Goal: Understand process/instructions

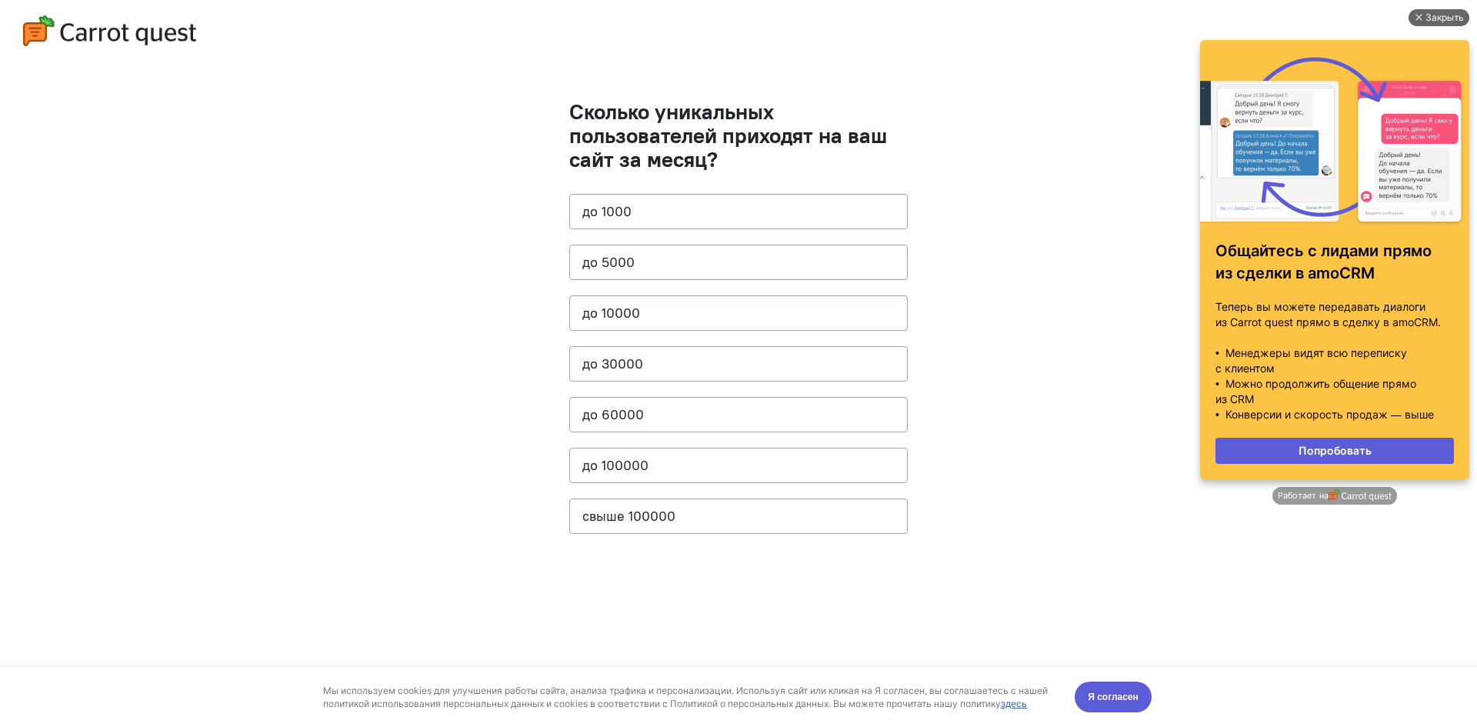
click at [1414, 17] on div at bounding box center [1418, 18] width 8 height 8
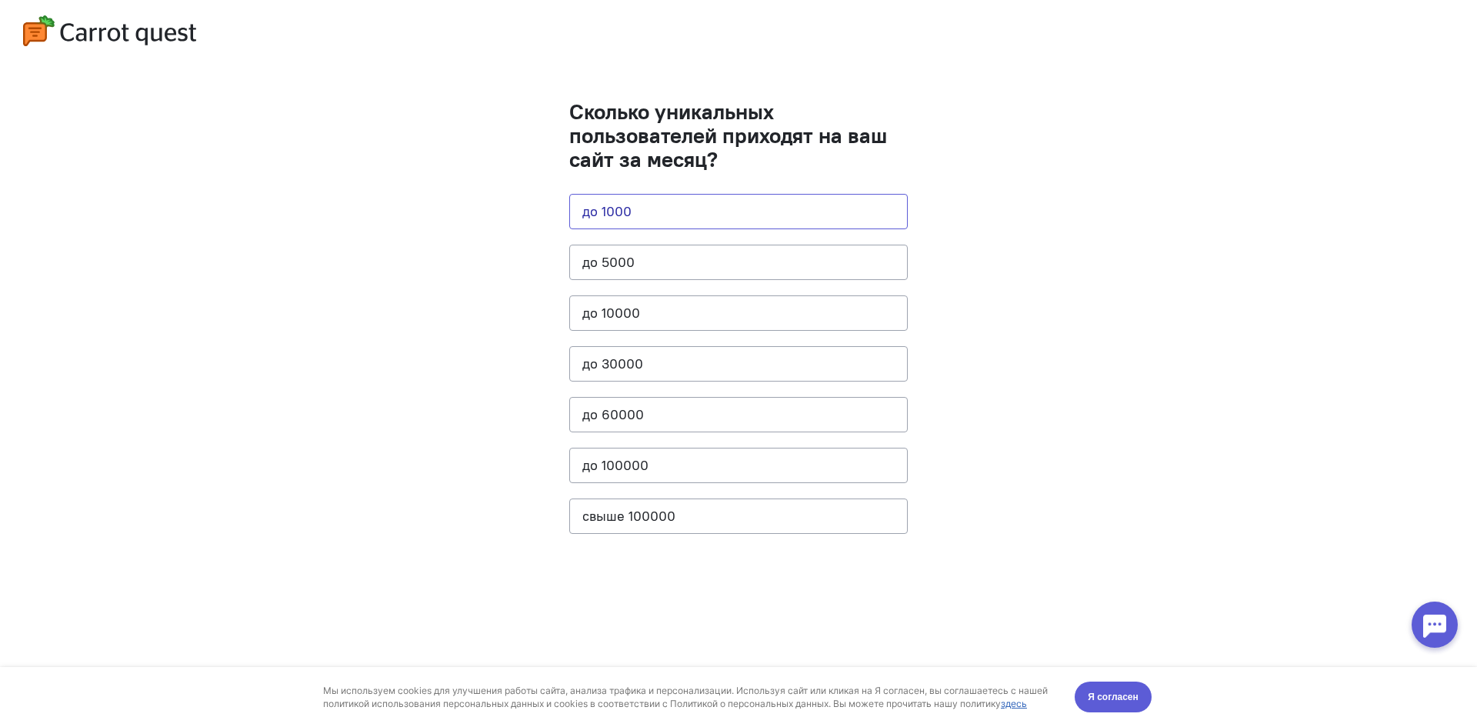
click at [615, 205] on button "до 1000" at bounding box center [738, 211] width 338 height 35
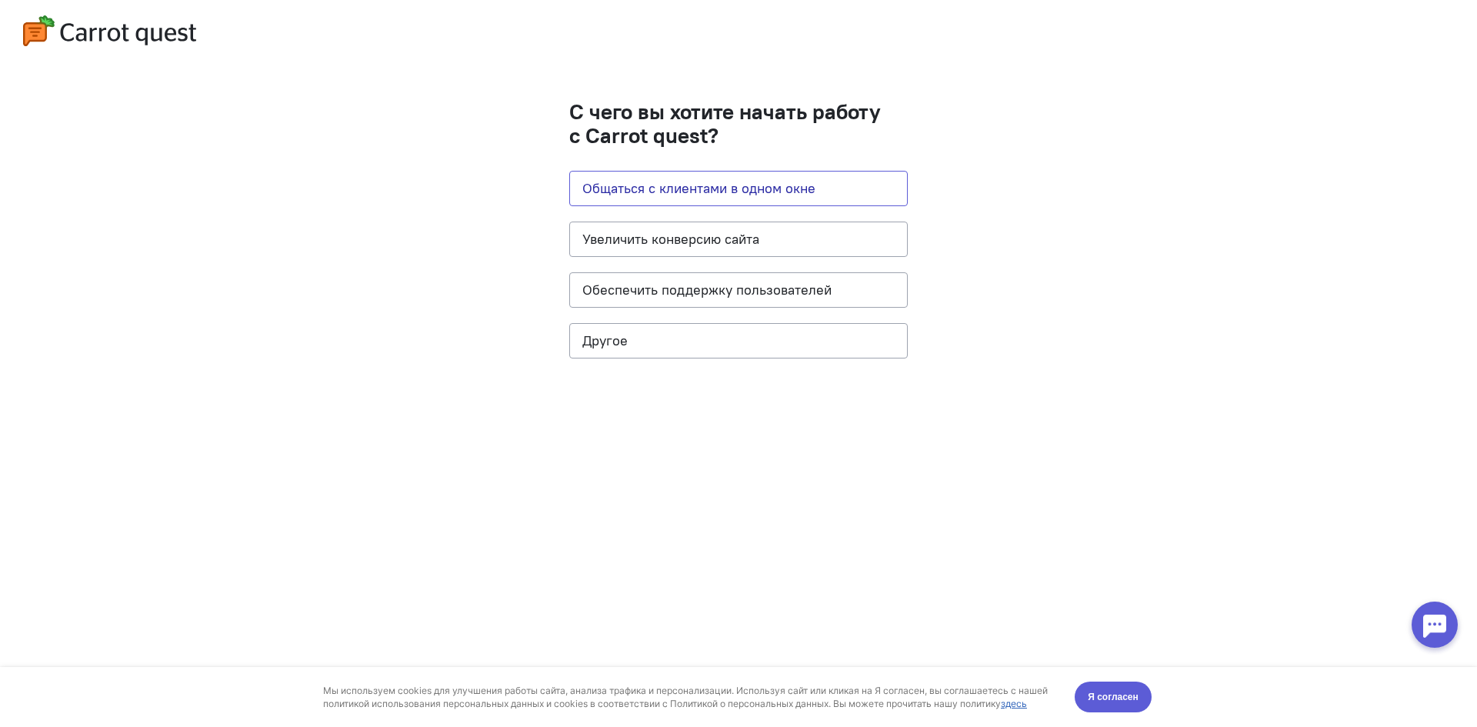
click at [666, 198] on button "Общаться с клиентами в одном окне" at bounding box center [738, 188] width 338 height 35
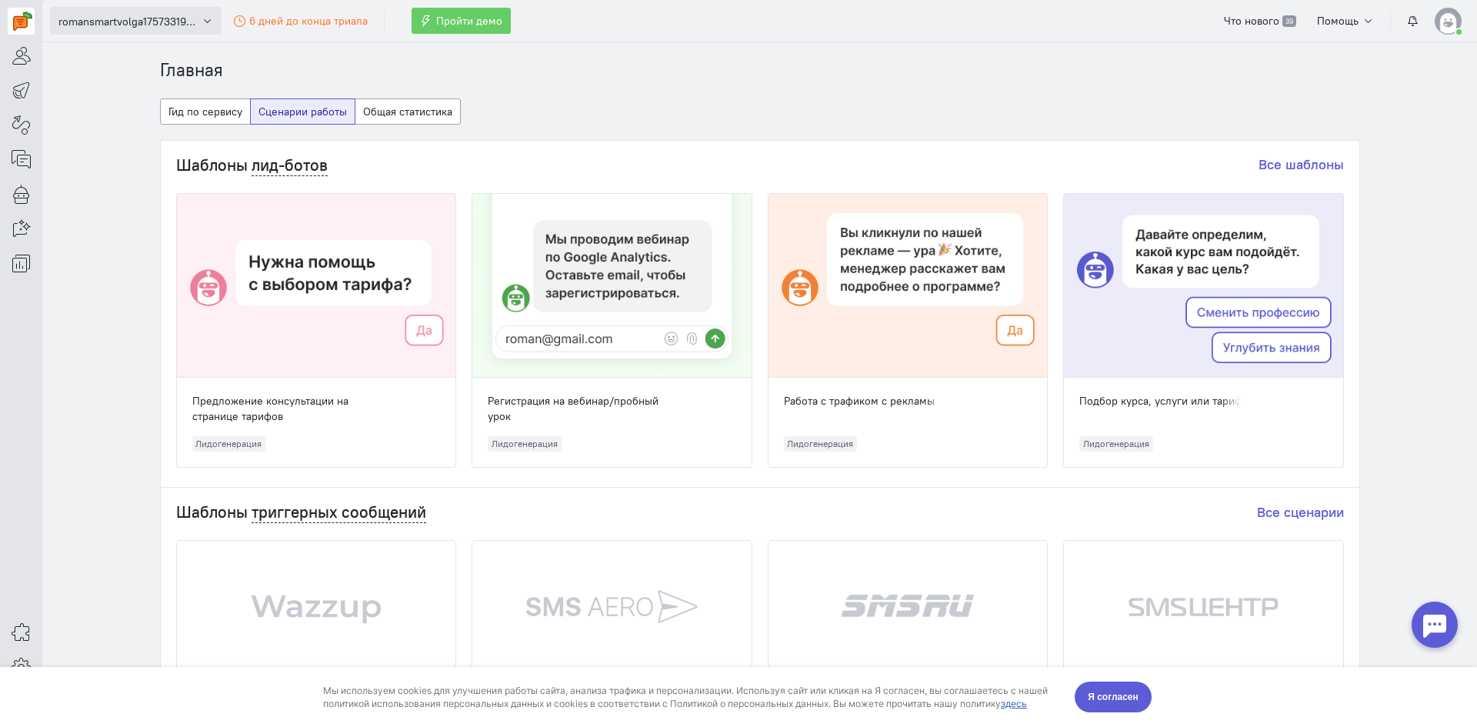
click at [98, 20] on span "romansmartvolga1757331967" at bounding box center [127, 21] width 138 height 15
drag, startPoint x: 1191, startPoint y: 68, endPoint x: 1158, endPoint y: 72, distance: 33.2
click at [1161, 72] on ol "Главная" at bounding box center [760, 70] width 1200 height 25
click at [185, 16] on span "romansmartvolga1757331967" at bounding box center [127, 21] width 138 height 15
click at [84, 183] on section "Главная Гид по сервису Сценарии работы Общая статистика Шаблоны лид-ботов Все ш…" at bounding box center [759, 384] width 1434 height 685
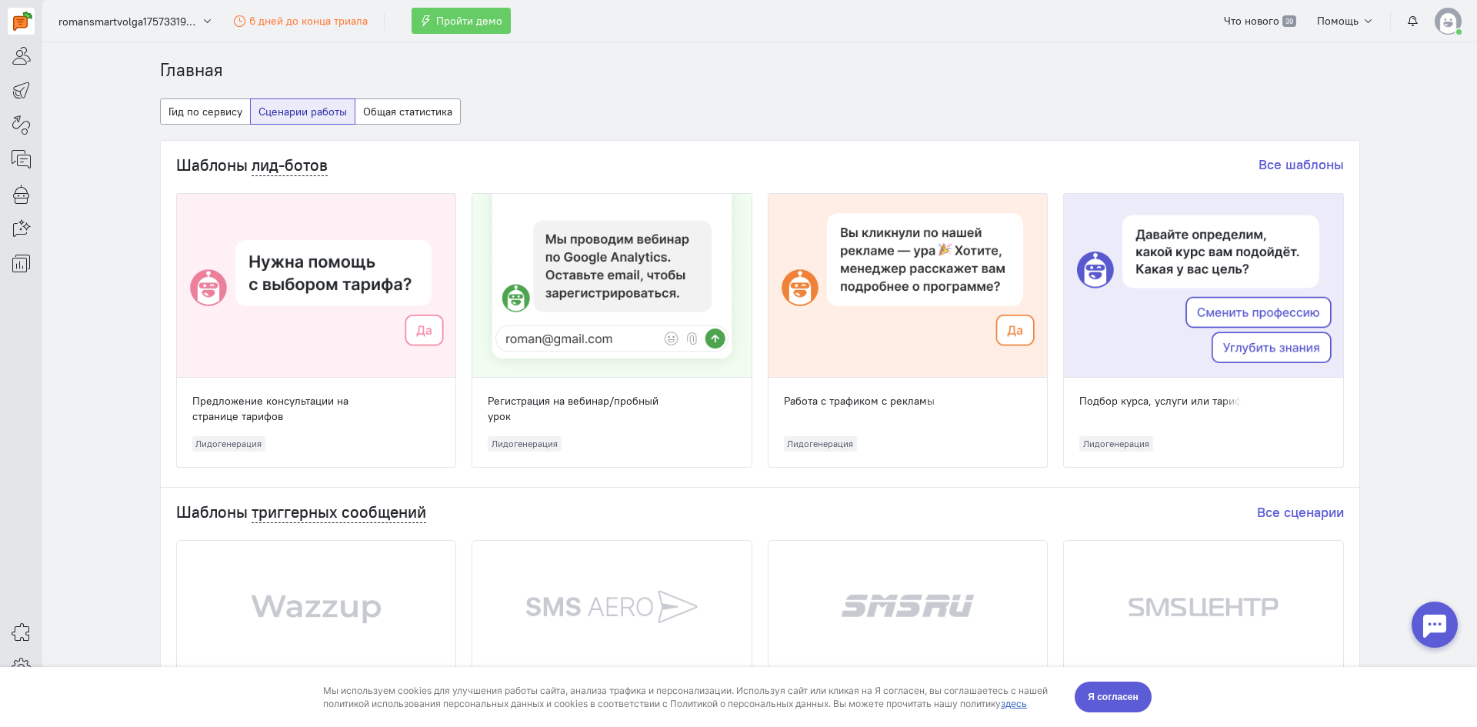
click at [104, 395] on section "Главная Гид по сервису Сценарии работы Общая статистика Шаблоны лид-ботов Все ш…" at bounding box center [759, 384] width 1434 height 685
click at [99, 477] on section "Главная Гид по сервису Сценарии работы Общая статистика Шаблоны лид-ботов Все ш…" at bounding box center [759, 384] width 1434 height 685
